Goal: Task Accomplishment & Management: Use online tool/utility

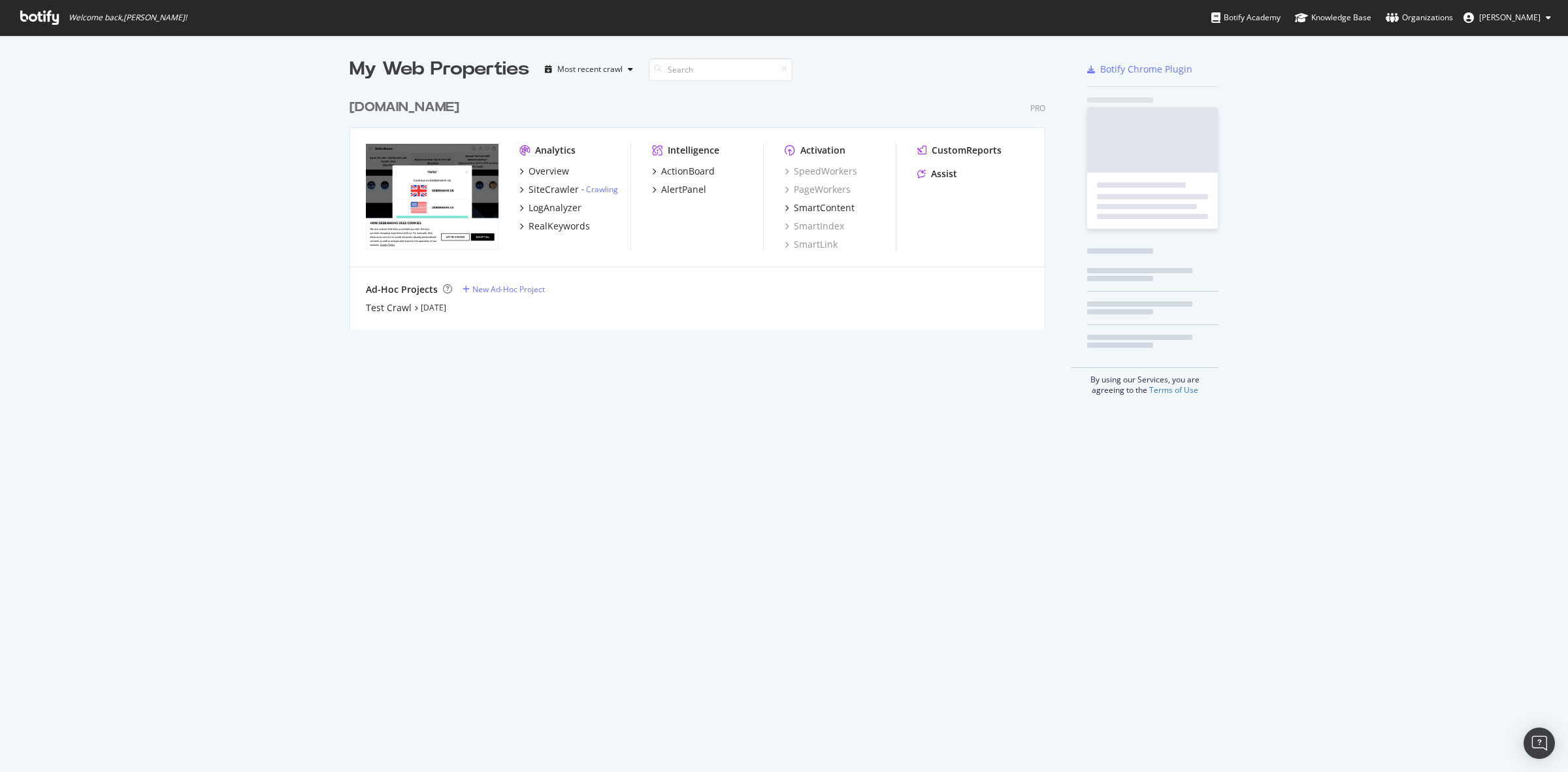
scroll to position [236, 694]
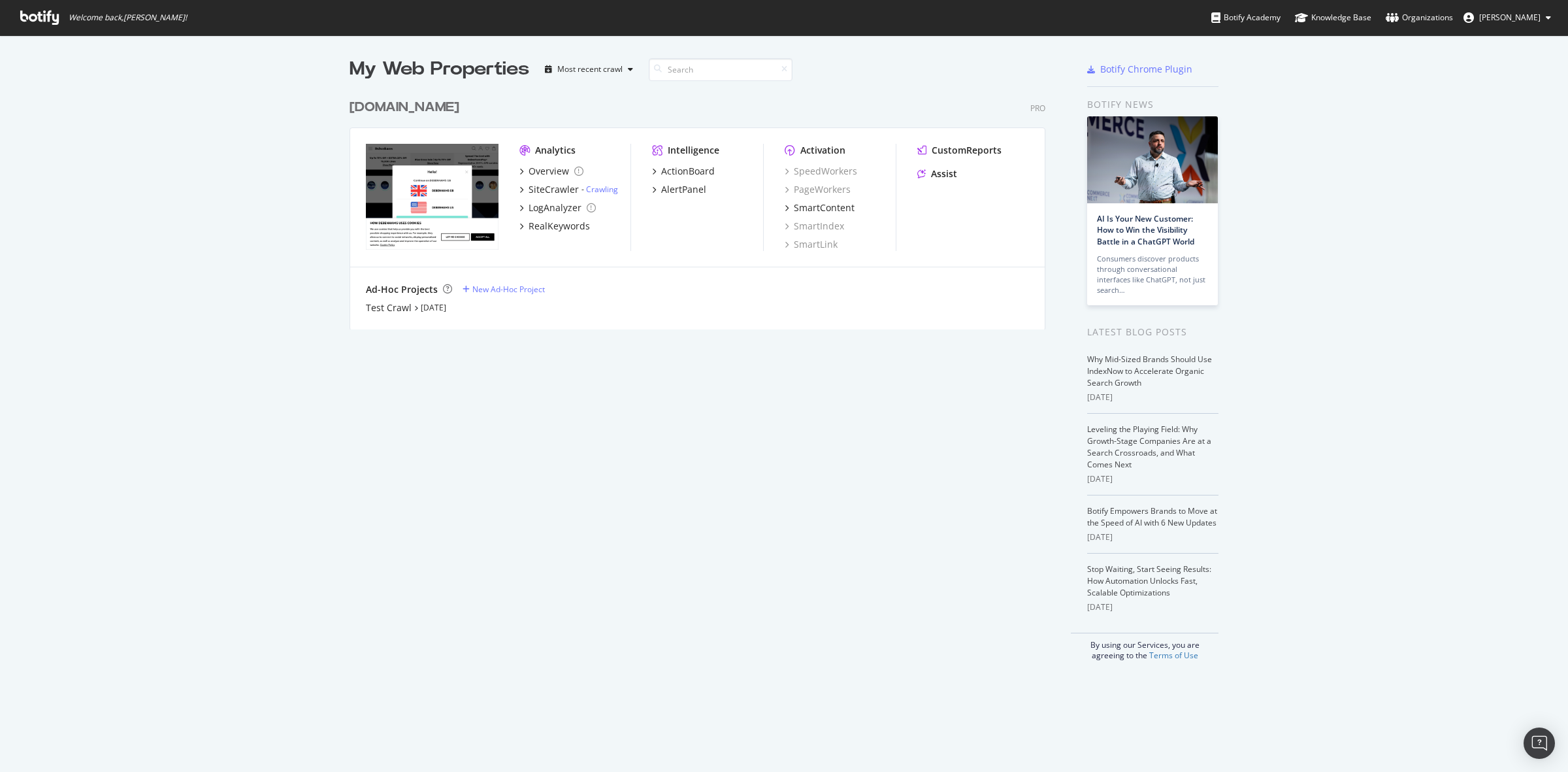
click at [426, 106] on div "[DOMAIN_NAME]" at bounding box center [404, 108] width 110 height 19
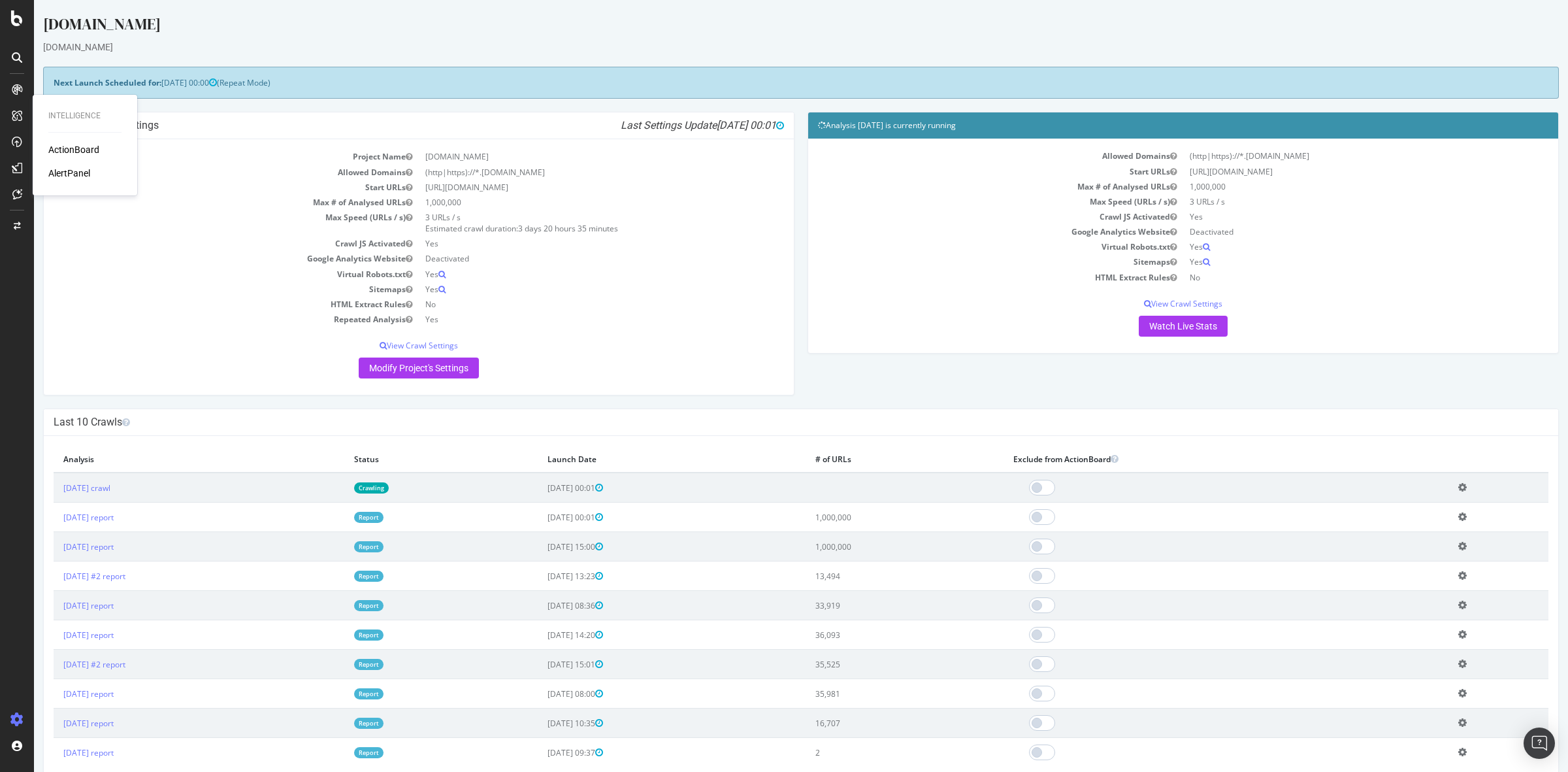
click at [69, 168] on div "AlertPanel" at bounding box center [69, 173] width 42 height 13
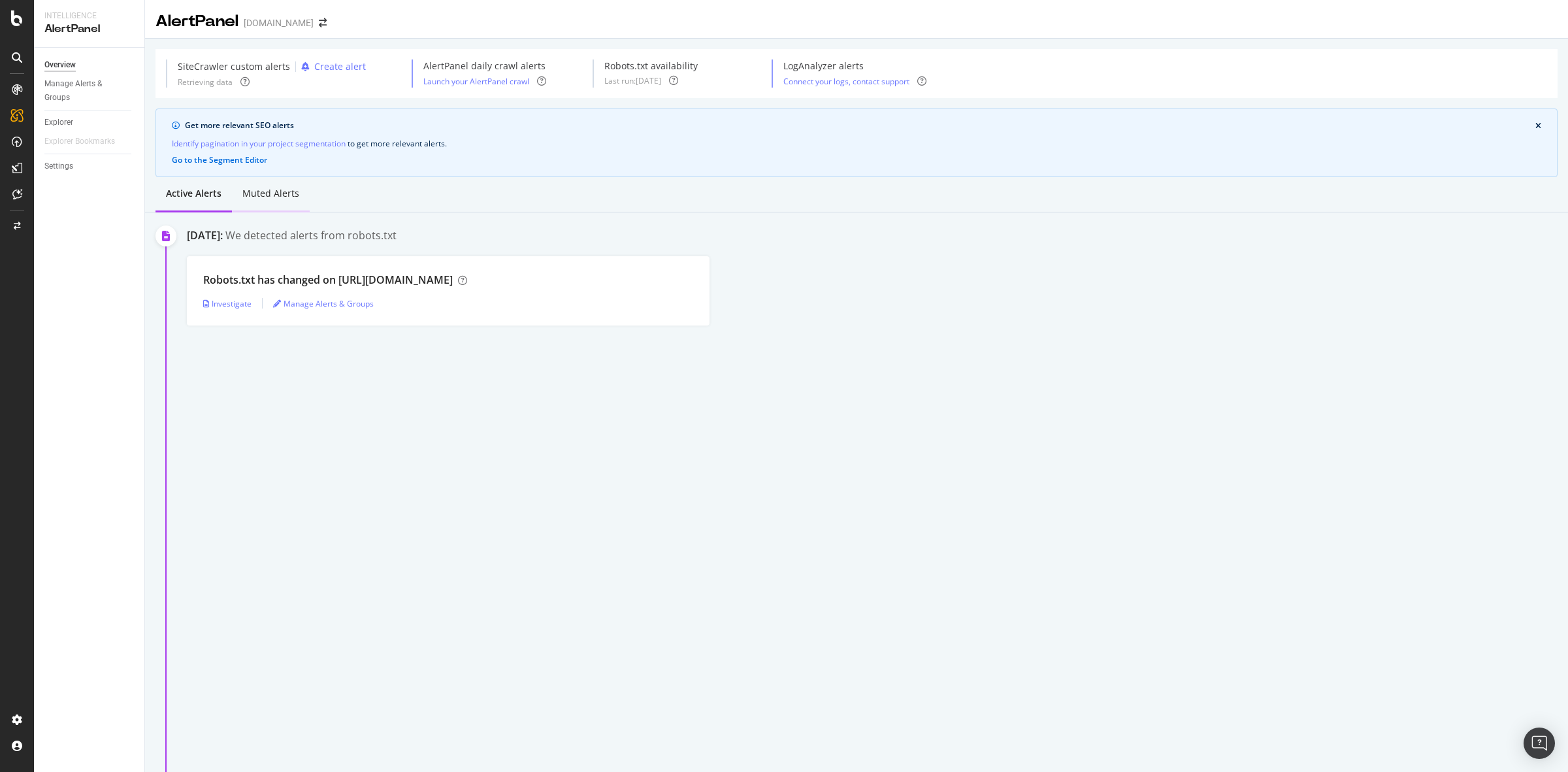
click at [263, 199] on div "Muted alerts" at bounding box center [270, 193] width 57 height 13
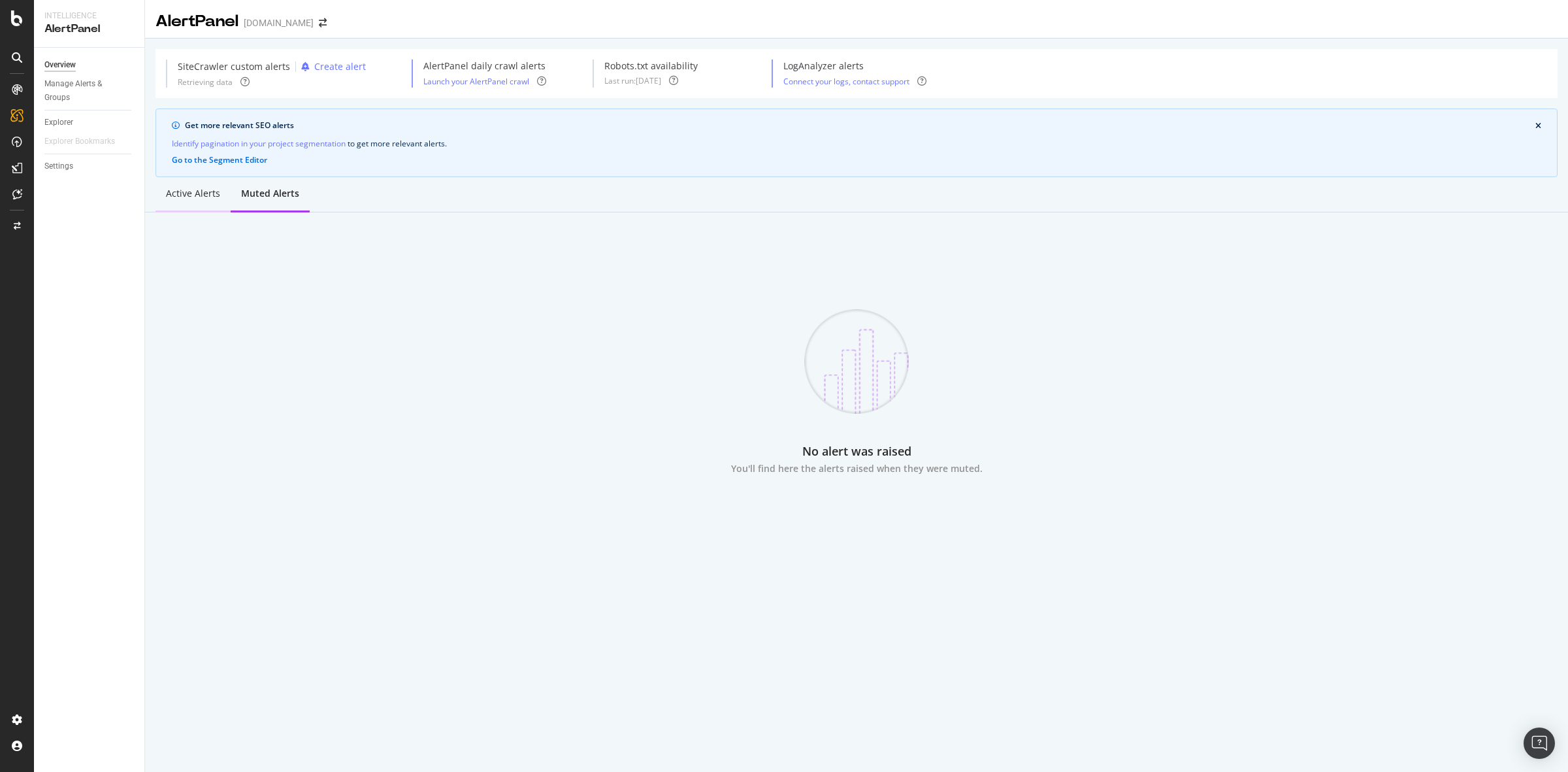
click at [203, 195] on div "Active alerts" at bounding box center [193, 193] width 54 height 13
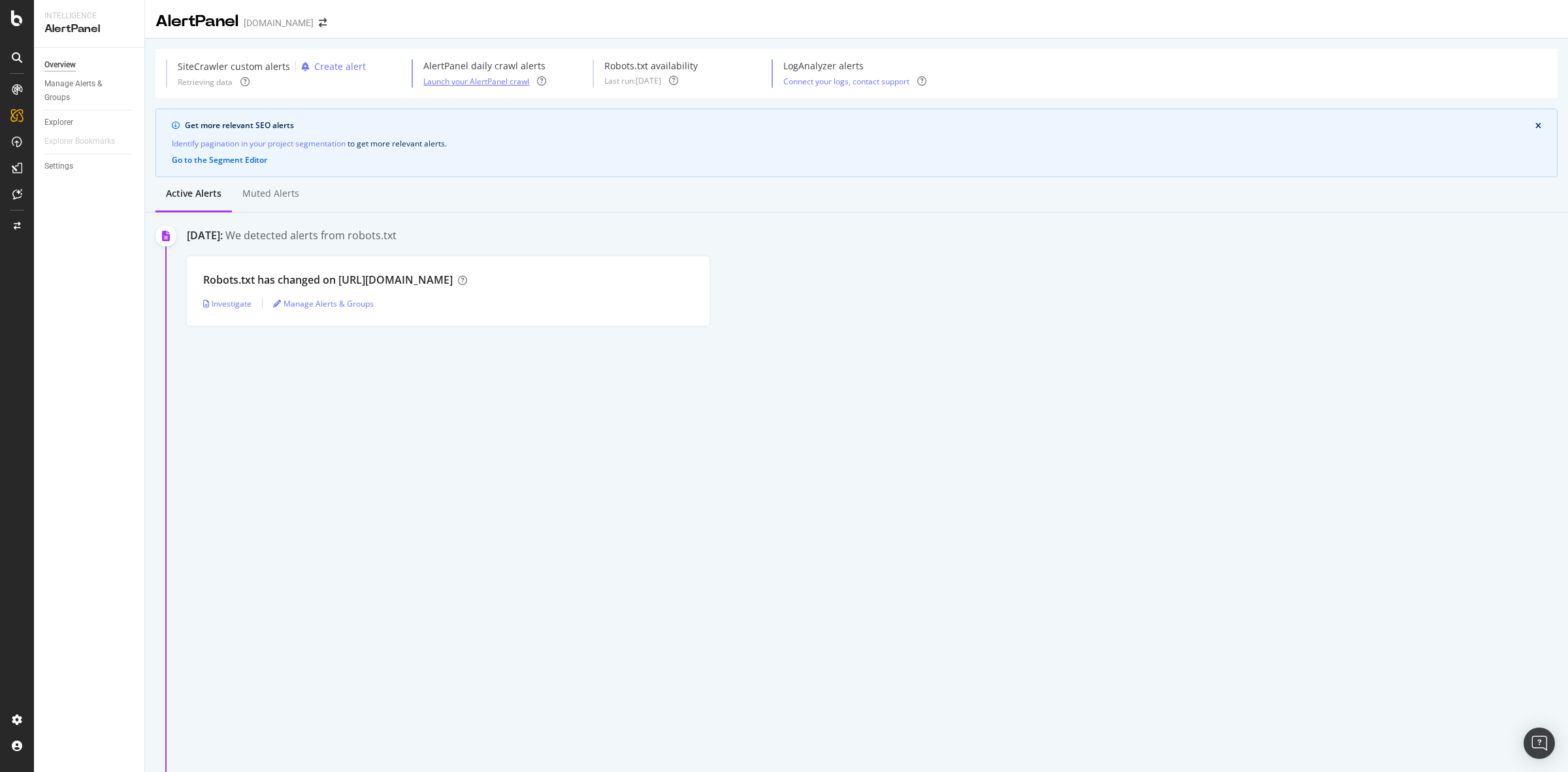
click at [498, 85] on div "Launch your AlertPanel crawl" at bounding box center [476, 81] width 106 height 11
select select "01"
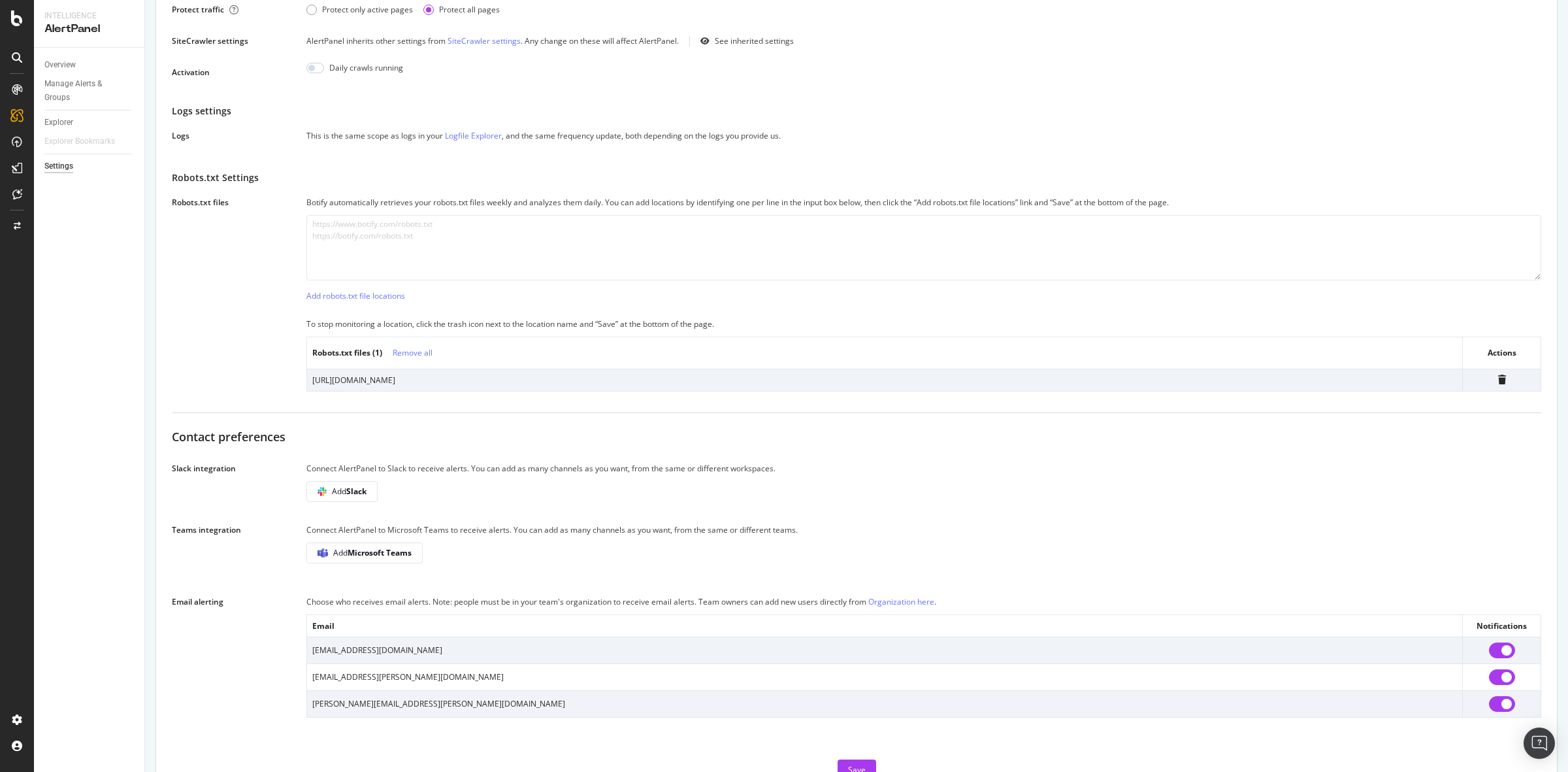
scroll to position [391, 0]
